Goal: Task Accomplishment & Management: Use online tool/utility

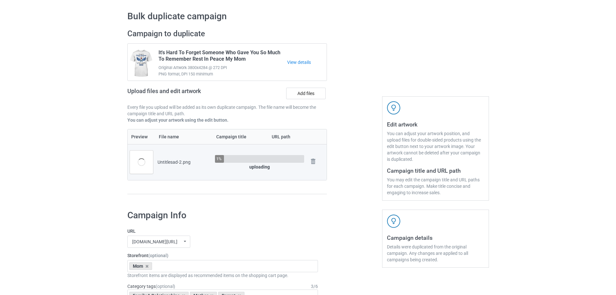
scroll to position [32, 0]
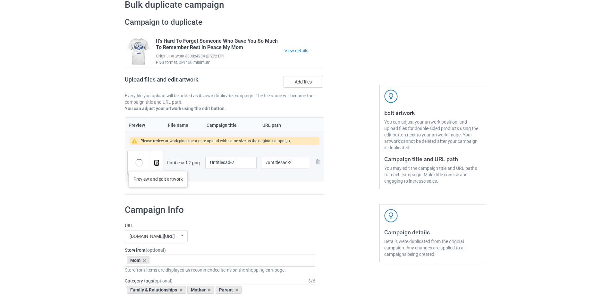
click at [158, 165] on img at bounding box center [157, 163] width 4 height 4
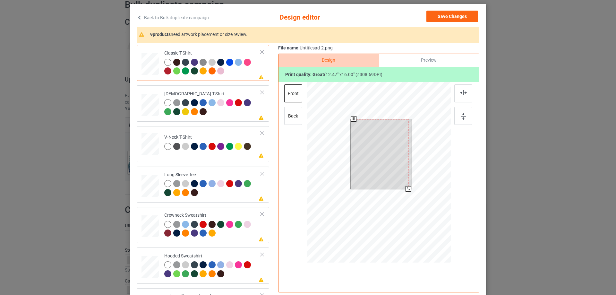
click at [379, 158] on div at bounding box center [381, 154] width 55 height 70
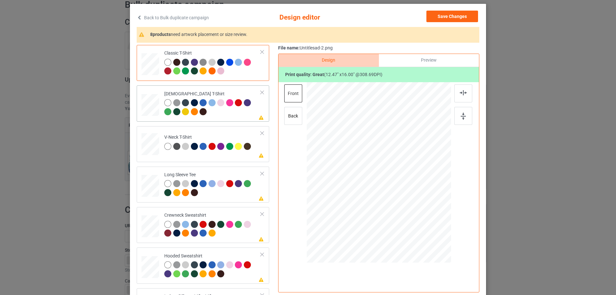
click at [233, 117] on div at bounding box center [212, 108] width 97 height 18
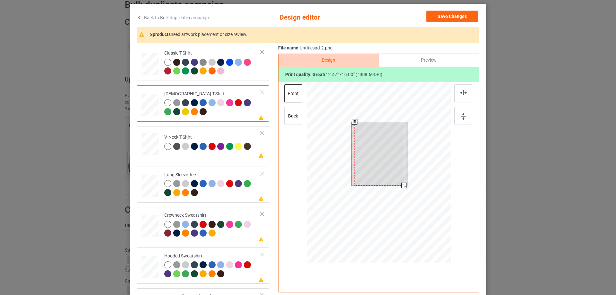
click at [393, 155] on div at bounding box center [379, 154] width 49 height 64
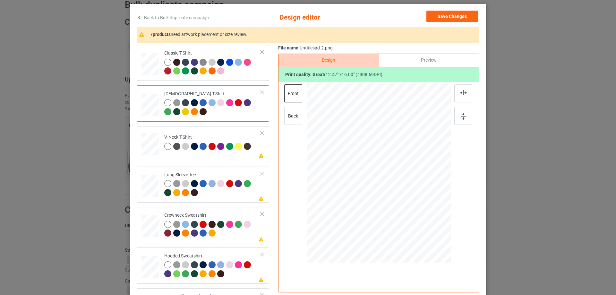
click at [237, 74] on div at bounding box center [212, 68] width 97 height 18
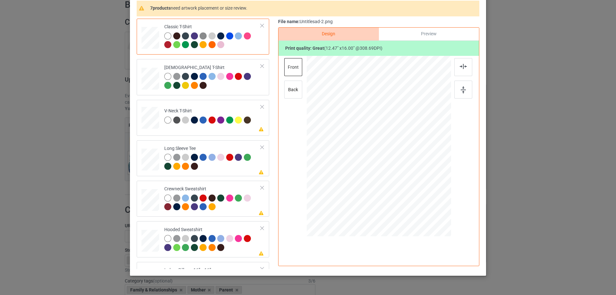
scroll to position [43, 0]
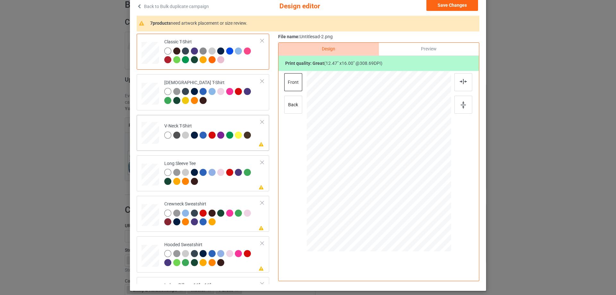
click at [231, 144] on td "Please review artwork placement V-Neck T-Shirt" at bounding box center [213, 131] width 104 height 28
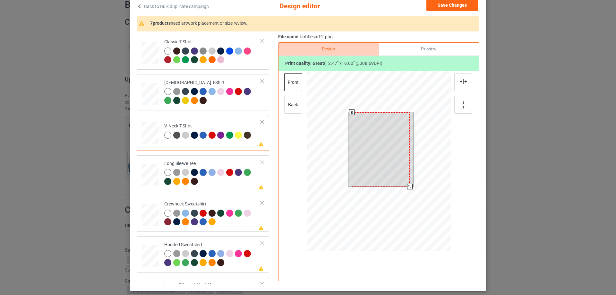
click at [381, 139] on div at bounding box center [381, 149] width 58 height 74
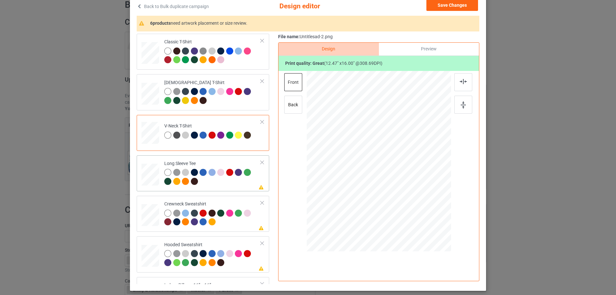
click at [226, 188] on td "Please review artwork placement Long Sleeve Tee" at bounding box center [213, 173] width 104 height 31
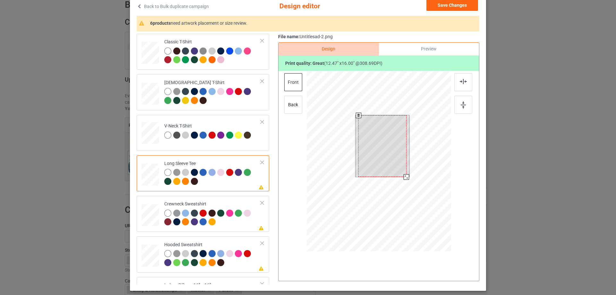
click at [385, 151] on div at bounding box center [383, 146] width 48 height 62
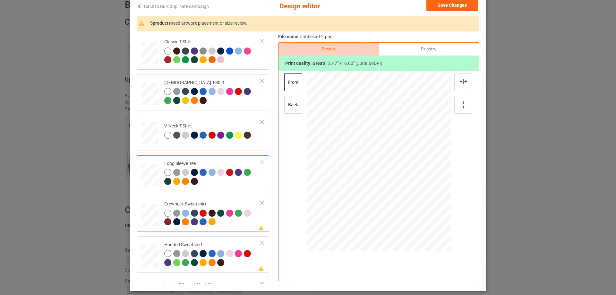
click at [247, 206] on div "Crewneck Sweatshirt" at bounding box center [212, 213] width 97 height 24
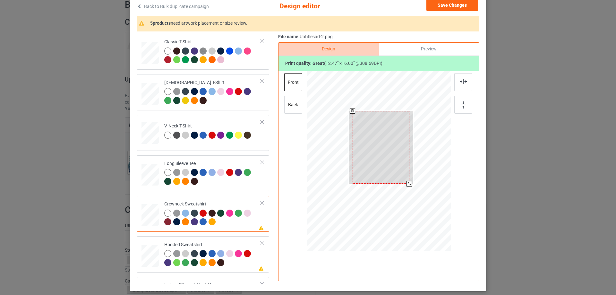
click at [368, 157] on div at bounding box center [381, 147] width 57 height 73
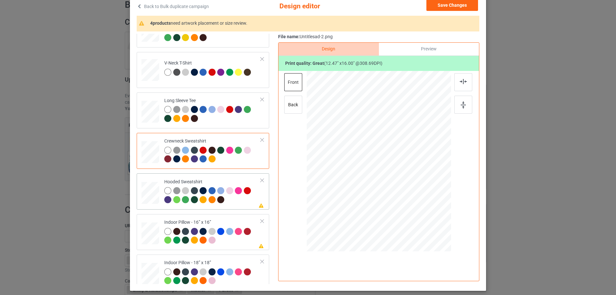
scroll to position [64, 0]
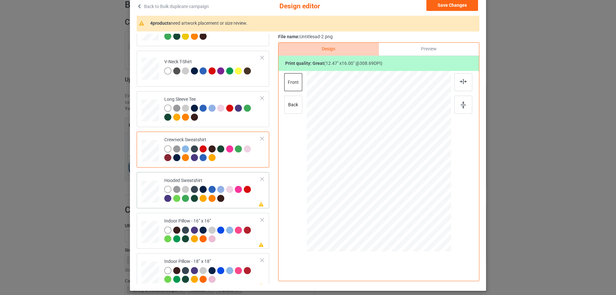
click at [235, 181] on div "Hooded Sweatshirt" at bounding box center [212, 189] width 97 height 24
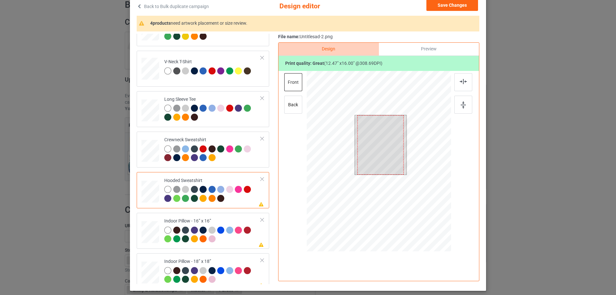
click at [388, 136] on div at bounding box center [381, 144] width 46 height 59
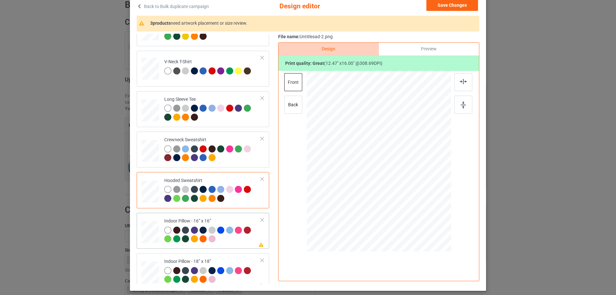
click at [213, 220] on div "Indoor Pillow - 16” x 16”" at bounding box center [212, 230] width 97 height 24
drag, startPoint x: 419, startPoint y: 216, endPoint x: 416, endPoint y: 207, distance: 9.7
click at [416, 207] on div at bounding box center [416, 209] width 5 height 5
click at [421, 49] on div "Preview" at bounding box center [429, 49] width 100 height 13
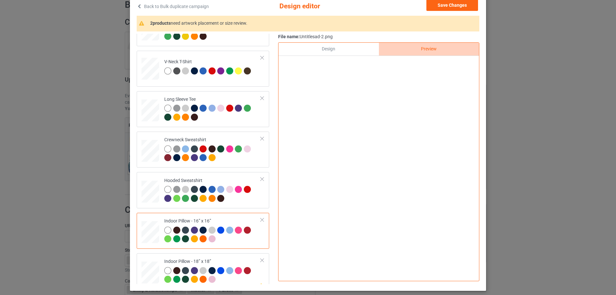
click at [360, 49] on div "Design" at bounding box center [329, 49] width 100 height 13
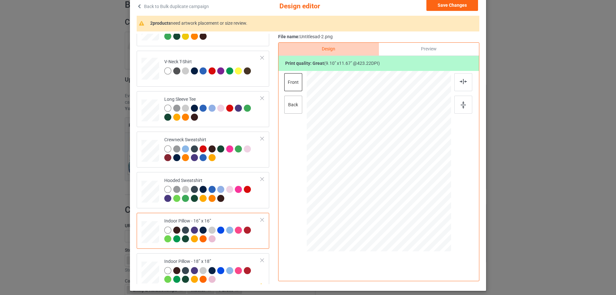
click at [293, 105] on div "back" at bounding box center [293, 105] width 18 height 18
drag, startPoint x: 421, startPoint y: 217, endPoint x: 416, endPoint y: 210, distance: 8.1
click at [416, 210] on div at bounding box center [416, 210] width 5 height 5
click at [416, 210] on div at bounding box center [416, 209] width 5 height 5
click at [217, 260] on div "Indoor Pillow - 18” x 18”" at bounding box center [212, 270] width 97 height 24
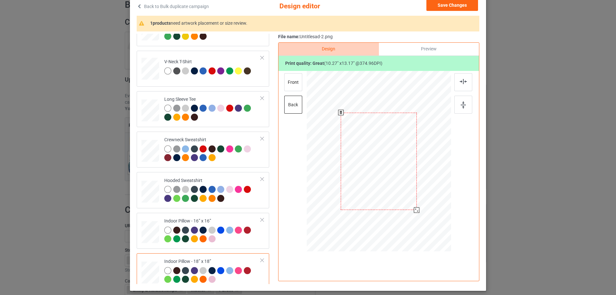
click at [417, 209] on div at bounding box center [416, 209] width 5 height 5
click at [289, 82] on div "front" at bounding box center [293, 82] width 18 height 18
drag, startPoint x: 417, startPoint y: 220, endPoint x: 414, endPoint y: 211, distance: 9.1
click at [415, 211] on div at bounding box center [417, 210] width 5 height 5
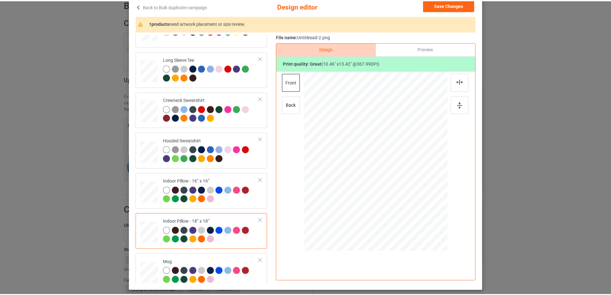
scroll to position [110, 0]
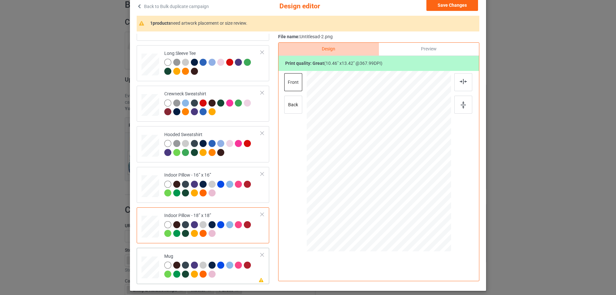
click at [185, 250] on div "Please review artwork placement Mug" at bounding box center [203, 266] width 133 height 36
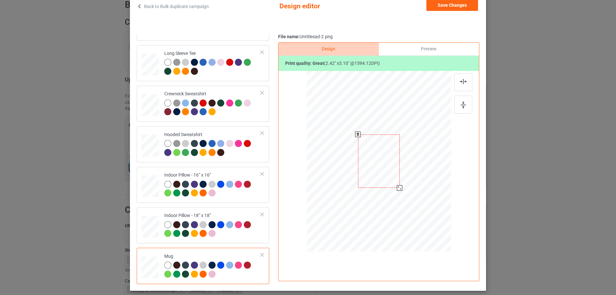
drag, startPoint x: 420, startPoint y: 216, endPoint x: 404, endPoint y: 180, distance: 38.5
click at [404, 180] on div at bounding box center [379, 161] width 144 height 60
drag, startPoint x: 387, startPoint y: 177, endPoint x: 426, endPoint y: 177, distance: 39.5
click at [426, 177] on div at bounding box center [419, 162] width 42 height 54
click at [469, 111] on div at bounding box center [463, 105] width 18 height 18
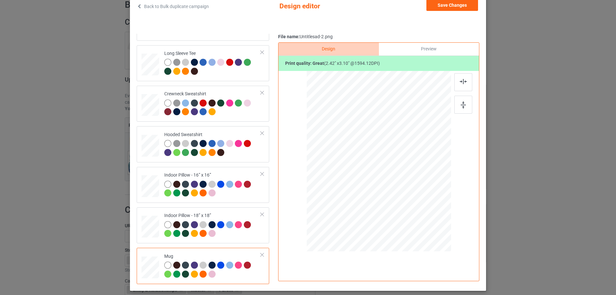
click at [441, 52] on div "Preview" at bounding box center [429, 49] width 100 height 13
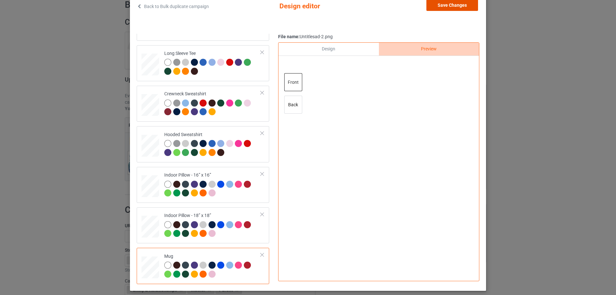
click at [445, 7] on button "Save Changes" at bounding box center [453, 5] width 52 height 12
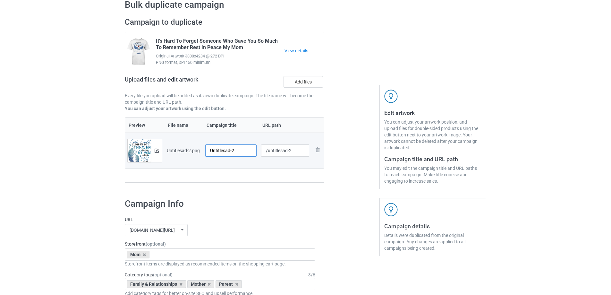
click at [228, 154] on input "Untitlesad-2" at bounding box center [230, 150] width 51 height 12
paste input "I Wish I Could Climb Up To Heaven To Give My Mom A Big Hug"
type input "I Wish I Could Climb Up To Heaven To Give My Mom A Big Hug"
click at [233, 179] on div "Preview File name Campaign title URL path Preview and edit artwork Untitlesad-2…" at bounding box center [225, 149] width 200 height 65
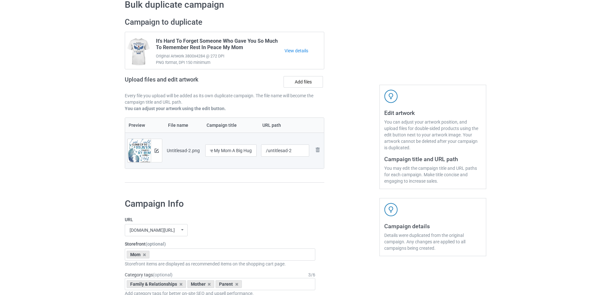
scroll to position [0, 0]
drag, startPoint x: 274, startPoint y: 151, endPoint x: 297, endPoint y: 148, distance: 22.7
click at [297, 148] on input "/untitlesad-2" at bounding box center [285, 150] width 48 height 12
type input "/miwi19"
click at [353, 186] on div at bounding box center [352, 103] width 46 height 181
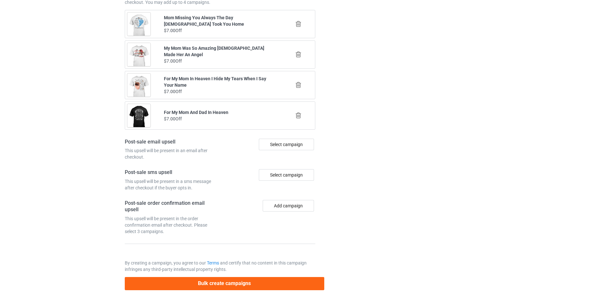
scroll to position [747, 0]
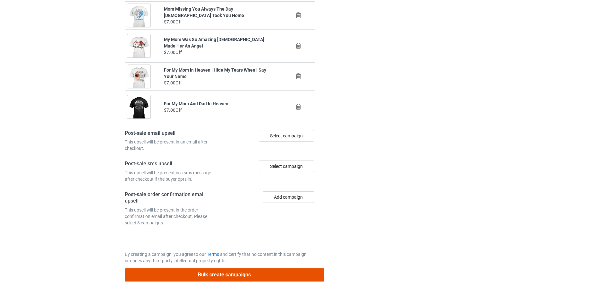
click at [270, 271] on button "Bulk create campaigns" at bounding box center [225, 274] width 200 height 13
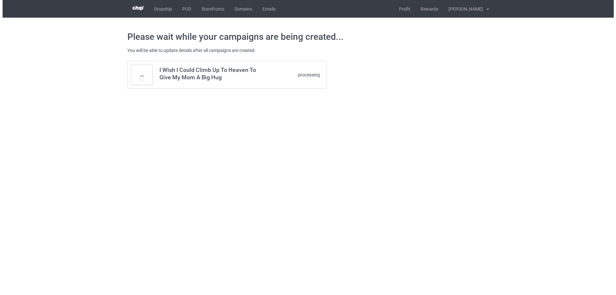
scroll to position [0, 0]
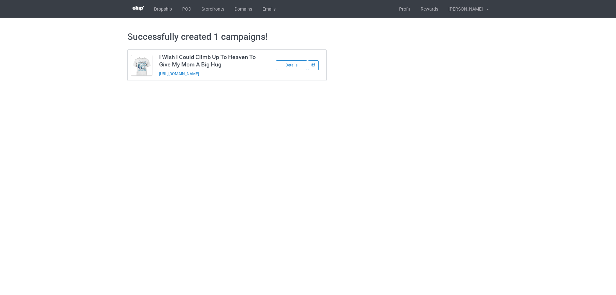
drag, startPoint x: 252, startPoint y: 77, endPoint x: 158, endPoint y: 80, distance: 94.7
click at [158, 80] on td "I Wish I Could Climb Up To Heaven To Give My Mom A Big Hug https://www.sendingl…" at bounding box center [210, 65] width 108 height 31
copy link "https://www.sendinglovetoheaven.com/miwi19"
click at [181, 74] on link "https://www.sendinglovetoheaven.com/miwi19" at bounding box center [179, 73] width 40 height 5
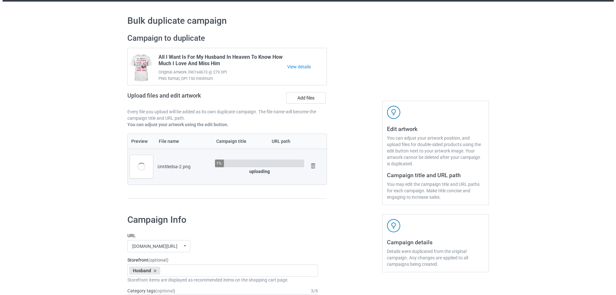
scroll to position [32, 0]
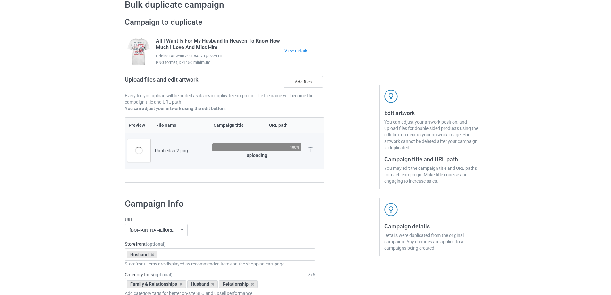
click at [335, 174] on div at bounding box center [352, 103] width 46 height 181
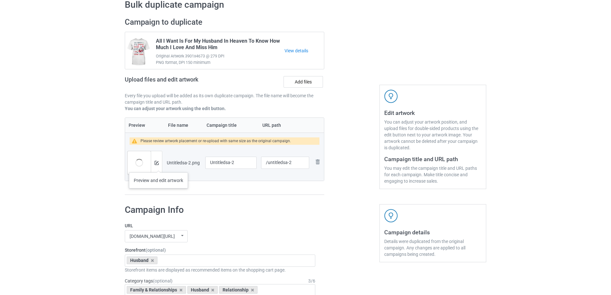
click at [159, 166] on div at bounding box center [156, 162] width 11 height 23
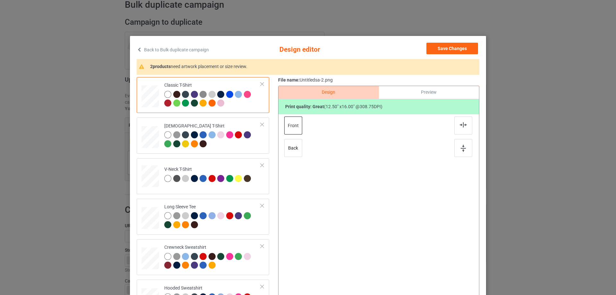
click at [274, 173] on div "Classic T-Shirt Ladies T-Shirt V-Neck T-Shirt Long Sleeve Tee Crewneck Sweatshi…" at bounding box center [308, 202] width 343 height 250
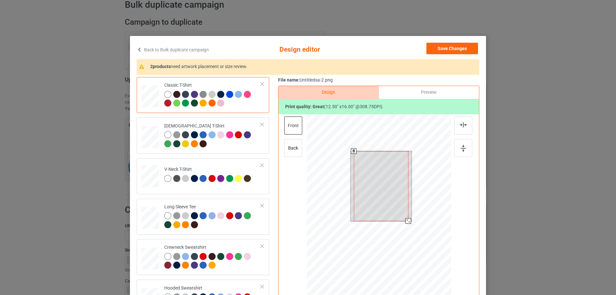
click at [394, 196] on div at bounding box center [381, 186] width 55 height 70
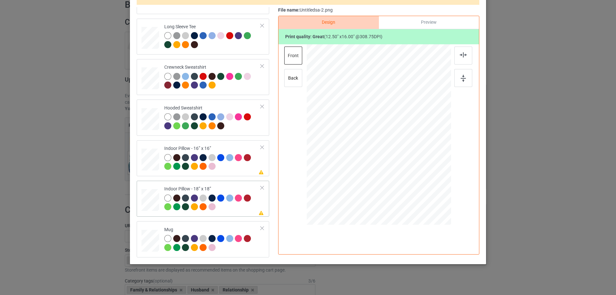
scroll to position [75, 0]
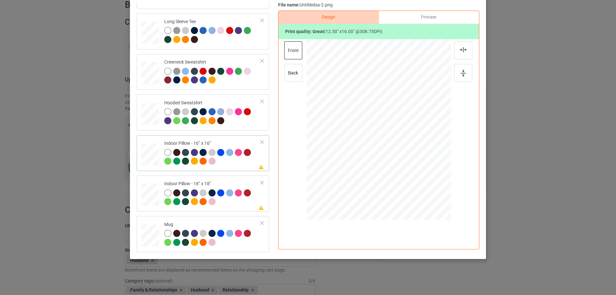
click at [151, 161] on div at bounding box center [151, 155] width 18 height 18
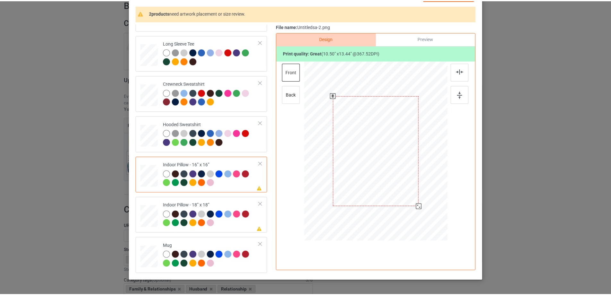
scroll to position [43, 0]
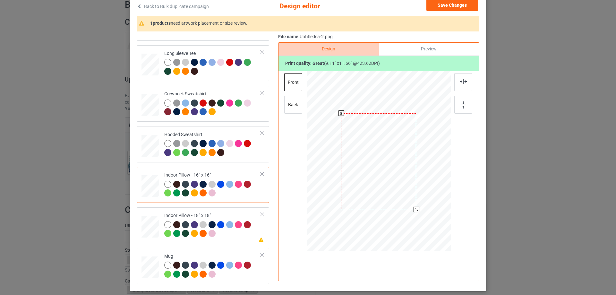
drag, startPoint x: 420, startPoint y: 217, endPoint x: 415, endPoint y: 210, distance: 9.4
click at [415, 210] on div at bounding box center [416, 209] width 5 height 5
drag, startPoint x: 431, startPoint y: 47, endPoint x: 398, endPoint y: 51, distance: 33.3
click at [431, 47] on div "Preview" at bounding box center [429, 49] width 100 height 13
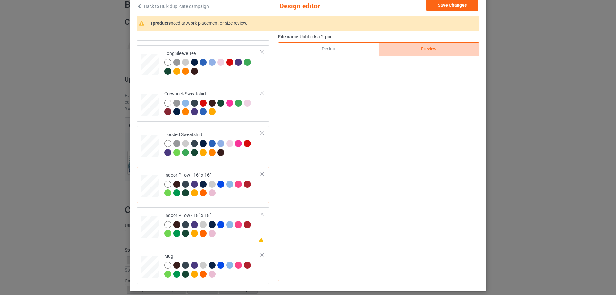
click at [341, 49] on div "Design" at bounding box center [329, 49] width 100 height 13
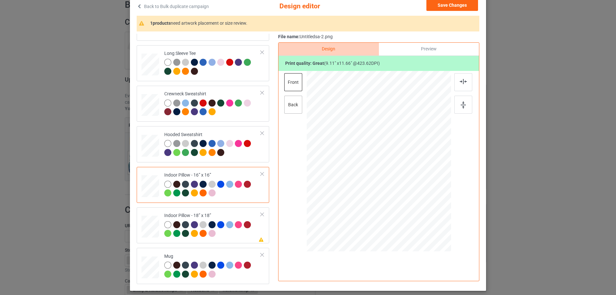
click at [298, 110] on div "back" at bounding box center [293, 105] width 18 height 18
drag, startPoint x: 419, startPoint y: 217, endPoint x: 415, endPoint y: 208, distance: 9.2
click at [415, 208] on div at bounding box center [416, 209] width 5 height 5
click at [215, 208] on div "Please review artwork placement Indoor Pillow - 18” x 18”" at bounding box center [203, 225] width 133 height 36
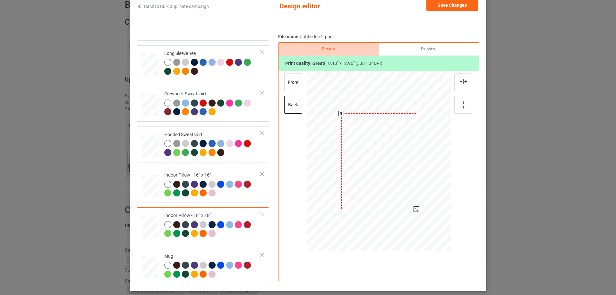
drag, startPoint x: 421, startPoint y: 216, endPoint x: 416, endPoint y: 208, distance: 9.5
click at [416, 208] on div at bounding box center [416, 208] width 5 height 5
click at [299, 81] on div "front" at bounding box center [293, 82] width 18 height 18
drag, startPoint x: 420, startPoint y: 216, endPoint x: 415, endPoint y: 209, distance: 8.6
click at [415, 209] on div at bounding box center [416, 209] width 5 height 5
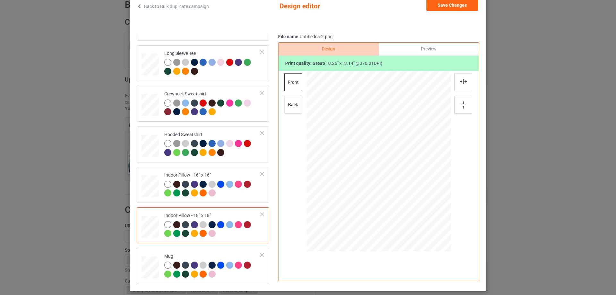
click at [227, 250] on div "Mug" at bounding box center [203, 266] width 133 height 36
click at [445, 6] on button "Save Changes" at bounding box center [453, 5] width 52 height 12
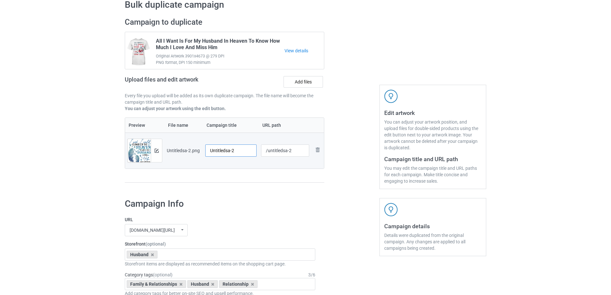
click at [227, 148] on input "Untitledsa-2" at bounding box center [230, 150] width 51 height 12
paste input "I Wish I Could Climb Up To Heaven To Give My Husband A Big Hug"
type input "I Wish I Could Climb Up To Heaven To Give My Husband A Big Hug"
click at [240, 180] on div "Preview File name Campaign title URL path Preview and edit artwork Untitledsa-2…" at bounding box center [225, 149] width 200 height 65
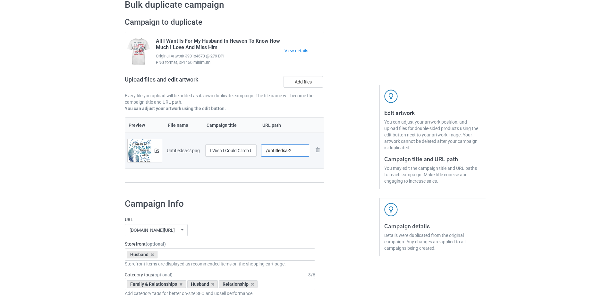
drag, startPoint x: 268, startPoint y: 151, endPoint x: 303, endPoint y: 149, distance: 35.1
click at [303, 149] on input "/untitledsa-2" at bounding box center [285, 150] width 48 height 12
type input "/hiwi18"
click at [334, 183] on div at bounding box center [352, 103] width 46 height 181
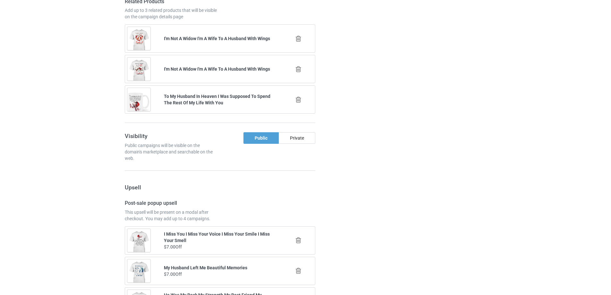
scroll to position [747, 0]
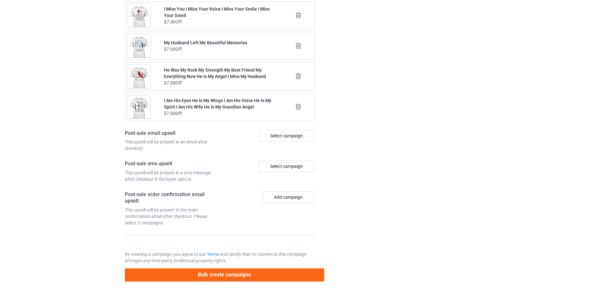
click at [258, 266] on div "Bulk create campaigns" at bounding box center [225, 273] width 200 height 18
click at [258, 271] on button "Bulk create campaigns" at bounding box center [225, 274] width 200 height 13
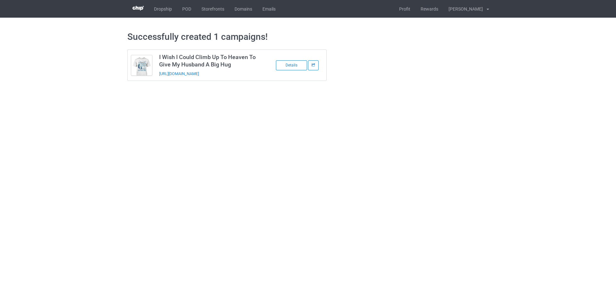
drag, startPoint x: 242, startPoint y: 74, endPoint x: 156, endPoint y: 79, distance: 86.8
click at [156, 79] on td "I Wish I Could Climb Up To Heaven To Give My Husband A Big Hug https://www.send…" at bounding box center [210, 65] width 108 height 31
copy link "https://www.sendinglovetoheaven.com/hiwi18"
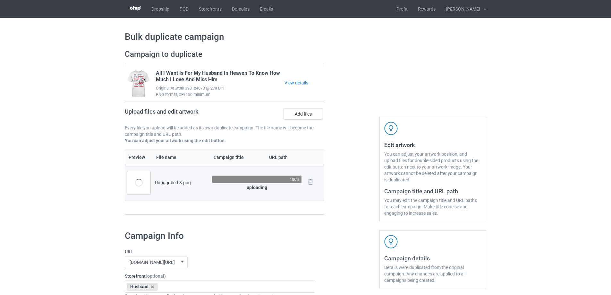
click at [351, 192] on div at bounding box center [352, 135] width 46 height 181
click at [171, 184] on div "Untigggtled-3.png" at bounding box center [181, 182] width 53 height 6
click at [182, 182] on div "Untigggtled-3.png" at bounding box center [181, 182] width 53 height 6
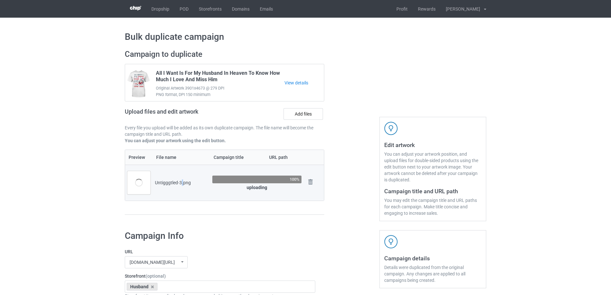
click at [182, 182] on div "Untigggtled-3.png" at bounding box center [181, 182] width 53 height 6
click at [186, 186] on div "Untigggtled-3.png" at bounding box center [181, 182] width 53 height 6
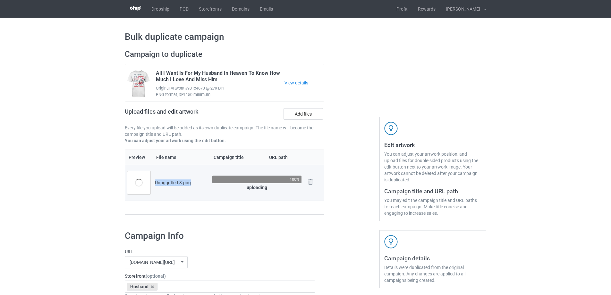
click at [185, 192] on td "Untigggtled-3.png" at bounding box center [181, 183] width 57 height 36
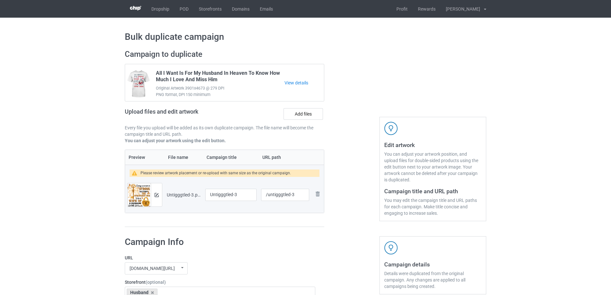
click at [161, 200] on div at bounding box center [156, 194] width 11 height 23
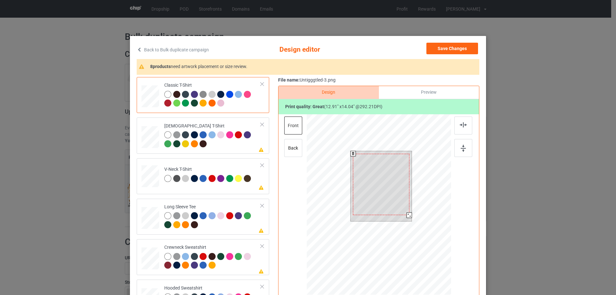
click at [407, 214] on div at bounding box center [409, 214] width 5 height 5
click at [396, 201] on div at bounding box center [381, 181] width 56 height 61
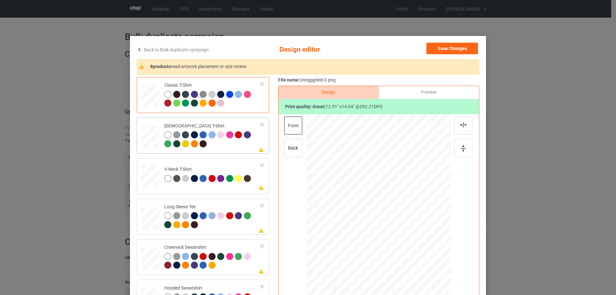
click at [239, 148] on div at bounding box center [212, 140] width 97 height 18
click at [461, 124] on img at bounding box center [463, 124] width 7 height 5
click at [223, 167] on div "V-Neck T-Shirt" at bounding box center [208, 173] width 88 height 15
click at [460, 127] on img at bounding box center [463, 124] width 7 height 5
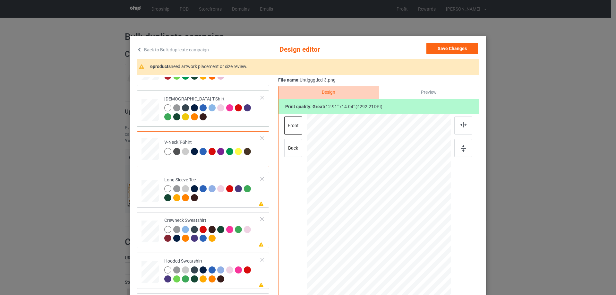
scroll to position [64, 0]
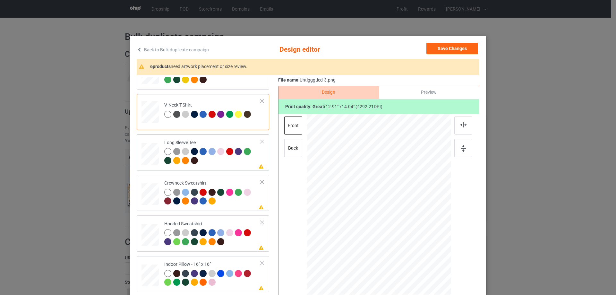
click at [221, 161] on div at bounding box center [212, 157] width 97 height 18
drag, startPoint x: 459, startPoint y: 121, endPoint x: 440, endPoint y: 128, distance: 20.3
click at [460, 121] on div at bounding box center [463, 126] width 18 height 18
click at [222, 204] on div at bounding box center [212, 198] width 97 height 18
click at [454, 125] on div at bounding box center [463, 126] width 18 height 18
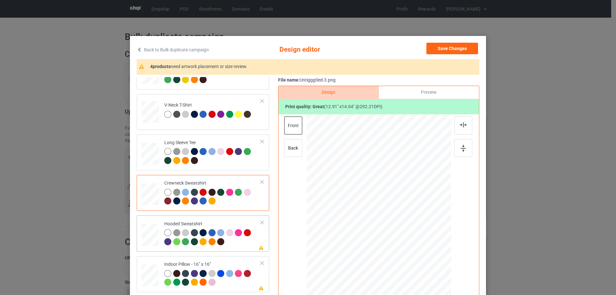
click at [212, 221] on div "Hooded Sweatshirt" at bounding box center [212, 233] width 97 height 24
click at [460, 123] on img at bounding box center [463, 124] width 7 height 5
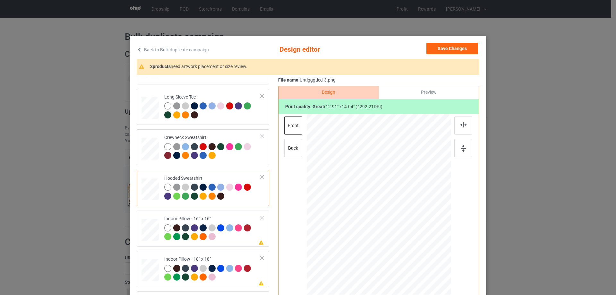
scroll to position [110, 0]
drag, startPoint x: 215, startPoint y: 214, endPoint x: 245, endPoint y: 204, distance: 31.5
click at [215, 214] on td "Please review artwork placement Indoor Pillow - 16” x 16”" at bounding box center [213, 228] width 104 height 31
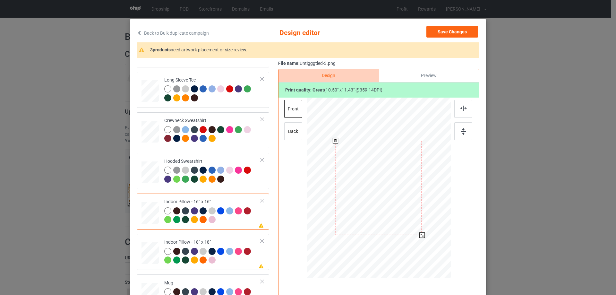
scroll to position [32, 0]
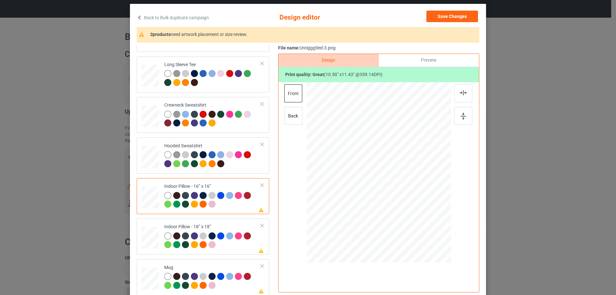
click at [418, 62] on div "Preview" at bounding box center [429, 60] width 100 height 13
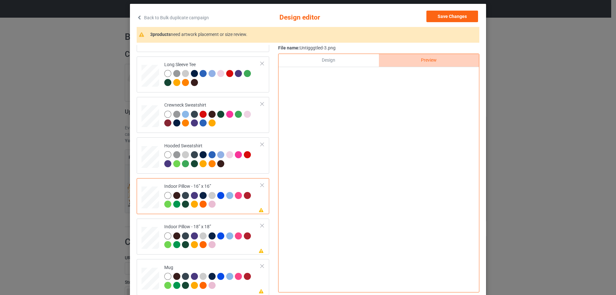
click at [347, 57] on div "Design" at bounding box center [329, 60] width 100 height 13
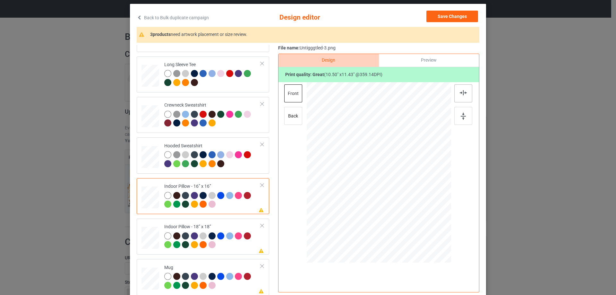
click at [467, 95] on div at bounding box center [463, 93] width 18 height 18
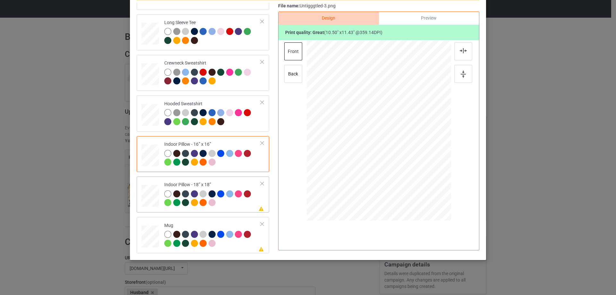
scroll to position [75, 0]
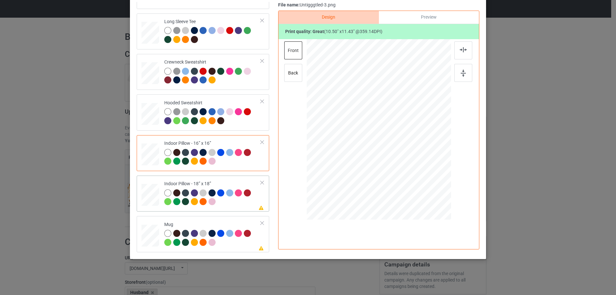
click at [219, 180] on td "Please review artwork placement Indoor Pillow - 18” x 18”" at bounding box center [213, 193] width 104 height 31
click at [462, 49] on img at bounding box center [463, 49] width 7 height 5
click at [211, 227] on div "Mug" at bounding box center [212, 233] width 97 height 24
drag, startPoint x: 419, startPoint y: 177, endPoint x: 402, endPoint y: 151, distance: 30.6
click at [402, 151] on div at bounding box center [379, 129] width 144 height 60
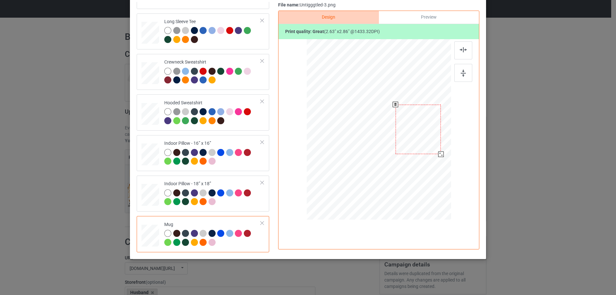
click at [425, 146] on div at bounding box center [419, 129] width 46 height 49
click at [457, 78] on div at bounding box center [463, 73] width 18 height 18
click at [440, 20] on div "Preview" at bounding box center [429, 17] width 100 height 13
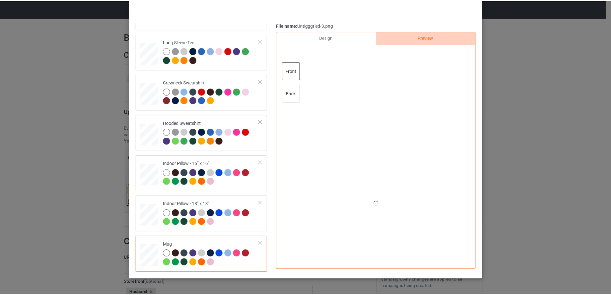
scroll to position [43, 0]
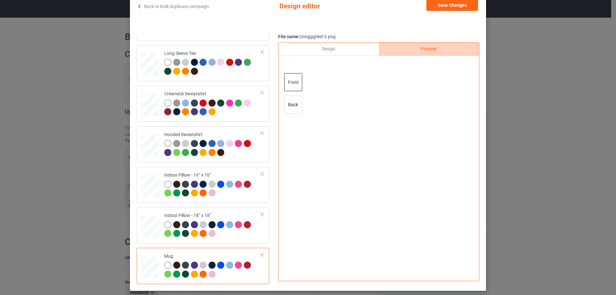
click at [349, 51] on div "Design" at bounding box center [329, 49] width 100 height 13
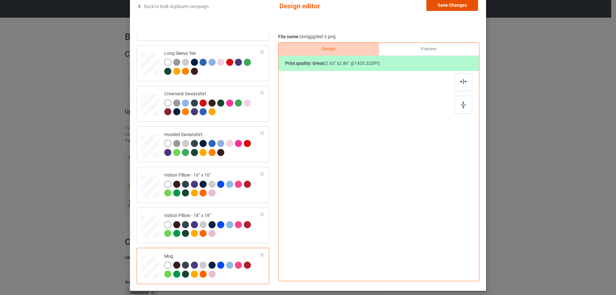
click at [445, 9] on button "Save Changes" at bounding box center [453, 5] width 52 height 12
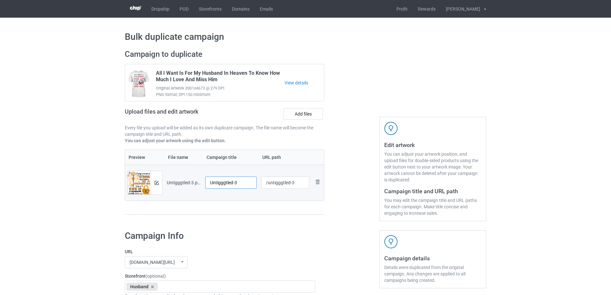
click at [226, 181] on input "Untigggtled-3" at bounding box center [230, 183] width 51 height 12
paste input "Every Woman Is Strong But It Takes The Strongest One To Be A Wife Of A Husband …"
type input "Every Woman Is Strong But It Takes The Strongest One To Be A Wife Of A Husband …"
drag, startPoint x: 242, startPoint y: 203, endPoint x: 259, endPoint y: 190, distance: 20.9
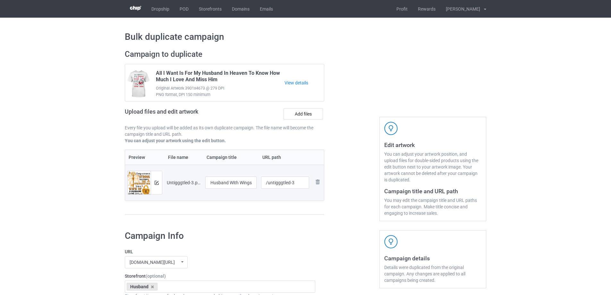
click at [243, 203] on div "Preview File name Campaign title URL path Preview and edit artwork Untigggtled-…" at bounding box center [225, 182] width 200 height 65
drag, startPoint x: 268, startPoint y: 184, endPoint x: 312, endPoint y: 182, distance: 44.7
click at [312, 182] on tr "Preview and edit artwork Untigggtled-3.png Every Woman Is Strong But It Takes T…" at bounding box center [224, 183] width 199 height 36
drag, startPoint x: 277, startPoint y: 184, endPoint x: 283, endPoint y: 184, distance: 5.8
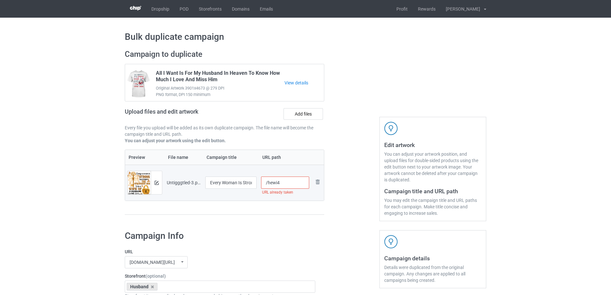
click at [283, 184] on input "/hewi4" at bounding box center [285, 183] width 48 height 12
drag, startPoint x: 277, startPoint y: 184, endPoint x: 282, endPoint y: 184, distance: 4.9
click at [282, 184] on input "/hewi5" at bounding box center [285, 183] width 48 height 12
click at [286, 195] on td "/hewi5" at bounding box center [285, 183] width 53 height 36
drag, startPoint x: 277, startPoint y: 185, endPoint x: 286, endPoint y: 185, distance: 9.3
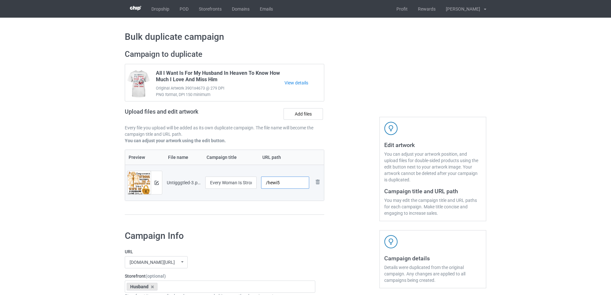
click at [286, 185] on input "/hewi5" at bounding box center [285, 183] width 48 height 12
drag, startPoint x: 277, startPoint y: 184, endPoint x: 290, endPoint y: 184, distance: 13.2
click at [290, 184] on input "/hewi2" at bounding box center [285, 183] width 48 height 12
drag, startPoint x: 277, startPoint y: 184, endPoint x: 289, endPoint y: 185, distance: 11.3
click at [289, 185] on input "/hewi3" at bounding box center [285, 183] width 48 height 12
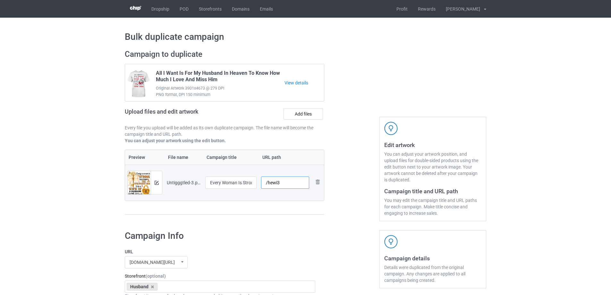
type input "/hewi3"
click at [289, 199] on td "/hewi3" at bounding box center [285, 183] width 53 height 36
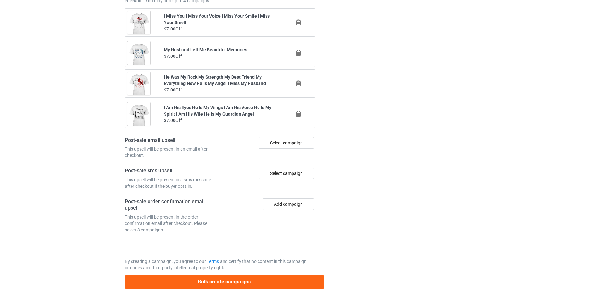
scroll to position [747, 0]
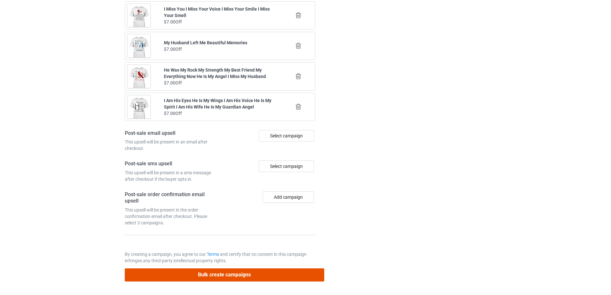
click at [256, 272] on button "Bulk create campaigns" at bounding box center [225, 274] width 200 height 13
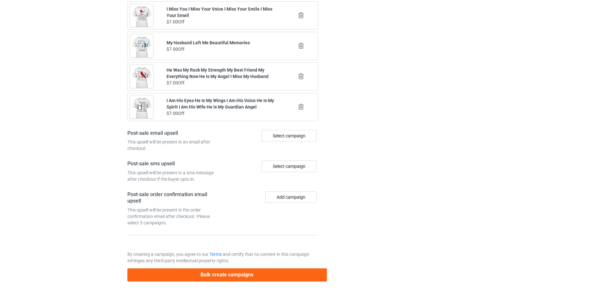
scroll to position [0, 0]
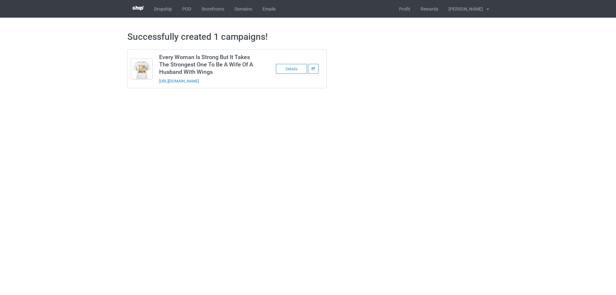
drag, startPoint x: 247, startPoint y: 84, endPoint x: 157, endPoint y: 86, distance: 90.5
click at [157, 86] on td "Every Woman Is Strong But It Takes The Strongest One To Be A Wife Of A Husband …" at bounding box center [210, 69] width 108 height 38
copy link "[URL][DOMAIN_NAME]"
